Goal: Task Accomplishment & Management: Complete application form

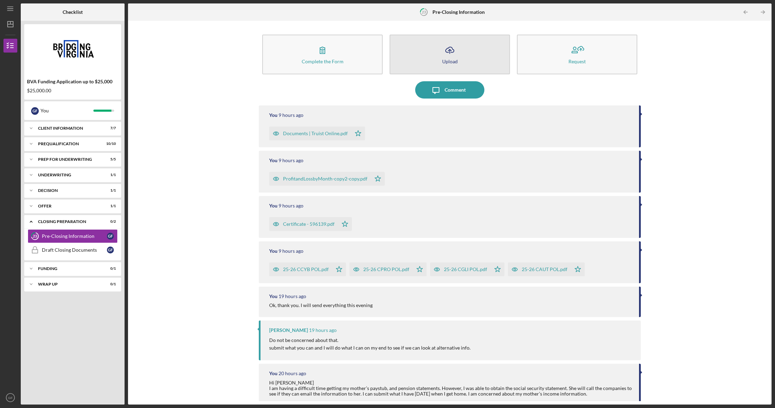
click at [460, 55] on button "Icon/Upload Upload" at bounding box center [450, 55] width 120 height 40
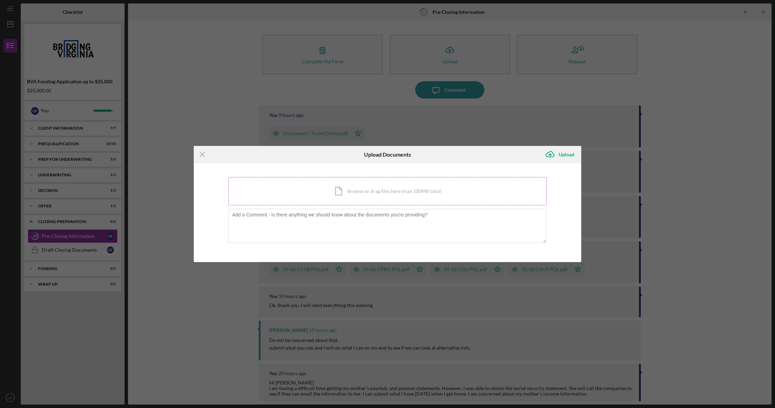
click at [336, 188] on div "Icon/Document Browse or drag files here (max 100MB total) Tap to choose files o…" at bounding box center [387, 191] width 318 height 28
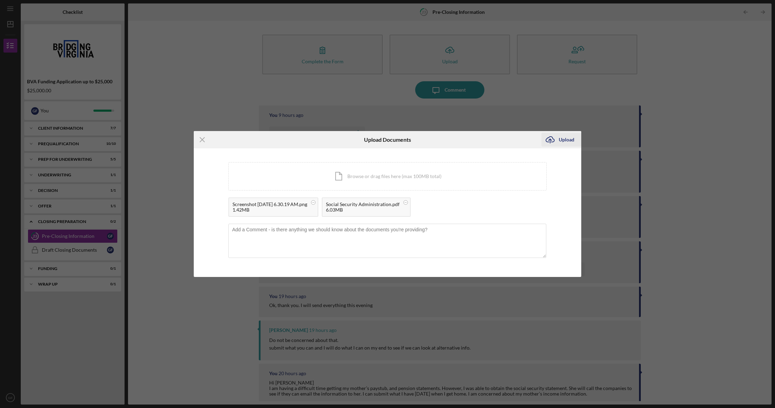
click at [567, 140] on div "Upload" at bounding box center [567, 140] width 16 height 14
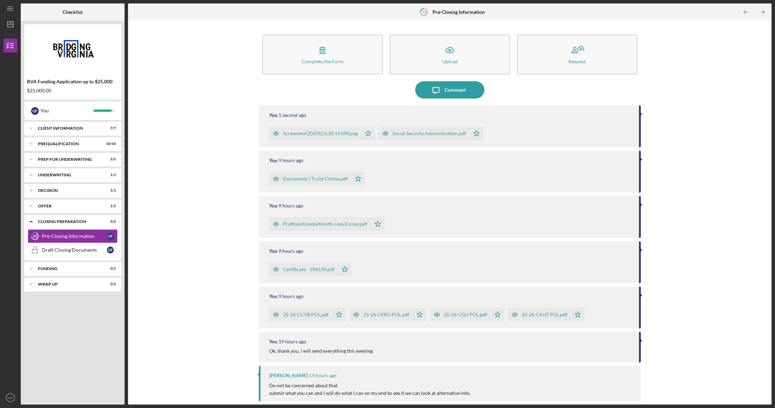
click at [465, 89] on button "Icon/Message Comment" at bounding box center [449, 89] width 69 height 17
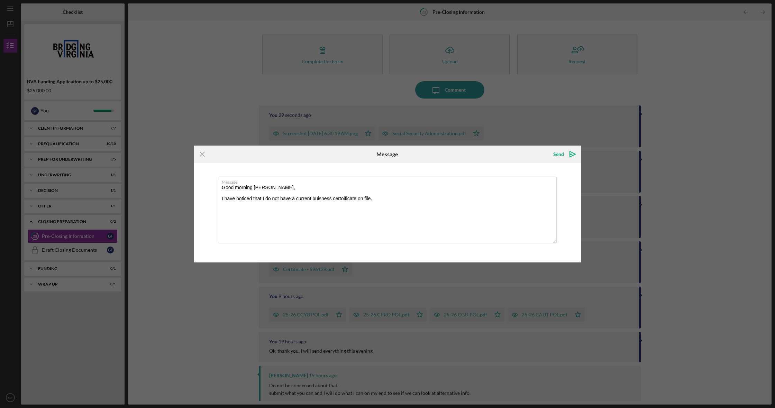
type textarea "Good morning [PERSON_NAME], I have noticed that I do not have a current buisnes…"
click at [335, 197] on textarea "Good morning [PERSON_NAME], I have noticed that I do not have a current buisnes…" at bounding box center [387, 210] width 339 height 67
click at [380, 199] on textarea "Good morning [PERSON_NAME], I have noticed that I do not have a current busines…" at bounding box center [387, 210] width 339 height 67
drag, startPoint x: 285, startPoint y: 205, endPoint x: 303, endPoint y: 210, distance: 18.2
click at [286, 205] on textarea "Good morning [PERSON_NAME], I have noticed that I do not have a current busines…" at bounding box center [387, 210] width 339 height 67
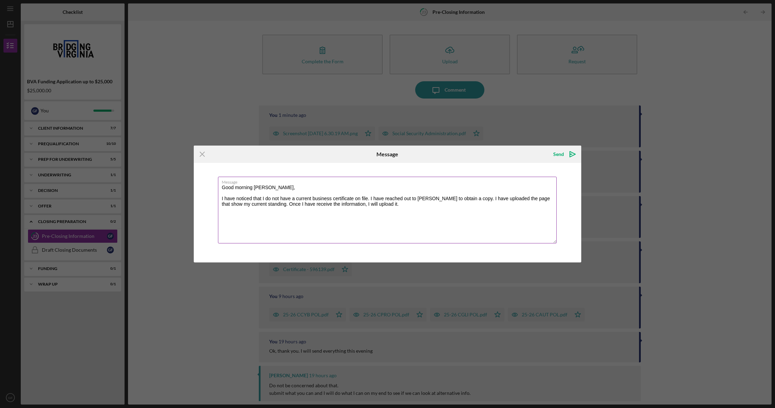
click at [305, 206] on textarea "Good morning [PERSON_NAME], I have noticed that I do not have a current busines…" at bounding box center [387, 210] width 339 height 67
click at [541, 201] on textarea "Good morning [PERSON_NAME], I have noticed that I do not have a current busines…" at bounding box center [387, 210] width 339 height 67
type textarea "Good morning [PERSON_NAME], I have noticed that I do not have a current busines…"
click at [557, 156] on div "Send" at bounding box center [558, 154] width 11 height 14
